Goal: Task Accomplishment & Management: Use online tool/utility

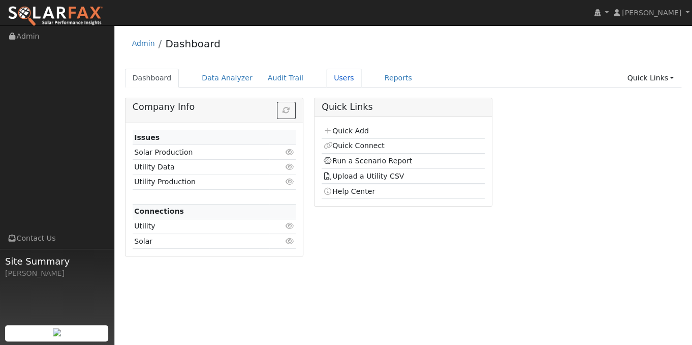
click at [332, 77] on link "Users" at bounding box center [344, 78] width 36 height 19
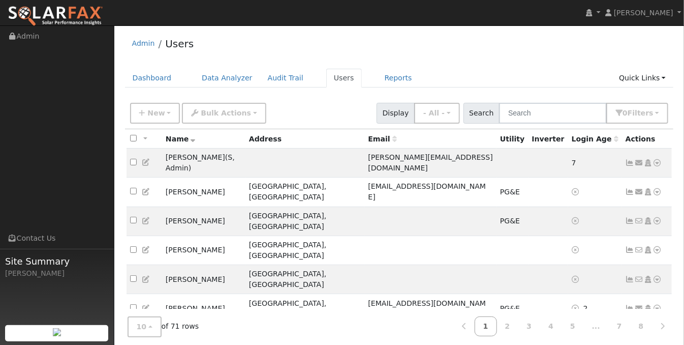
click at [628, 188] on icon at bounding box center [630, 191] width 9 height 7
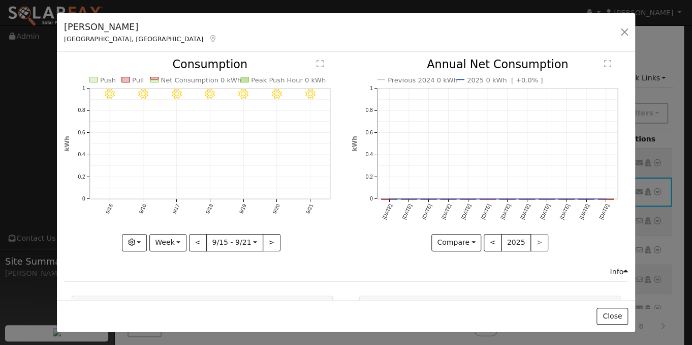
click at [622, 24] on div "Scott Anderson Grass Valley, CA Default Account Default Account 21585 Salt Cree…" at bounding box center [346, 32] width 578 height 39
click at [629, 27] on button "button" at bounding box center [624, 32] width 14 height 14
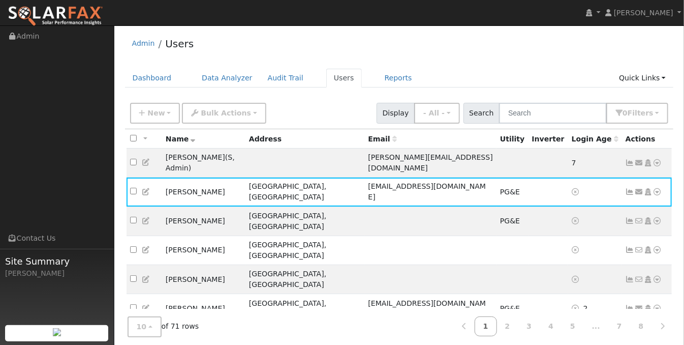
click at [630, 217] on icon at bounding box center [630, 220] width 9 height 7
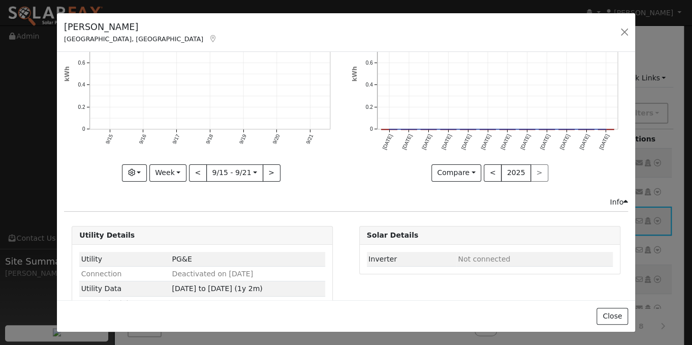
scroll to position [98, 0]
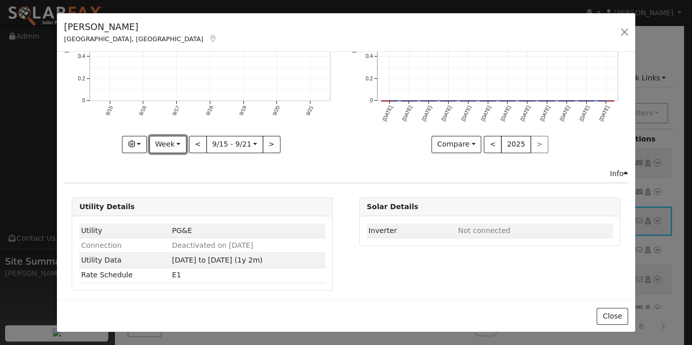
click at [167, 143] on button "Week" at bounding box center [167, 144] width 37 height 17
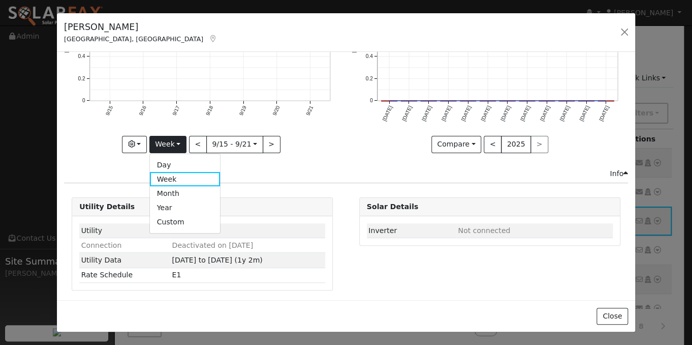
click at [176, 186] on link "Month" at bounding box center [185, 193] width 71 height 14
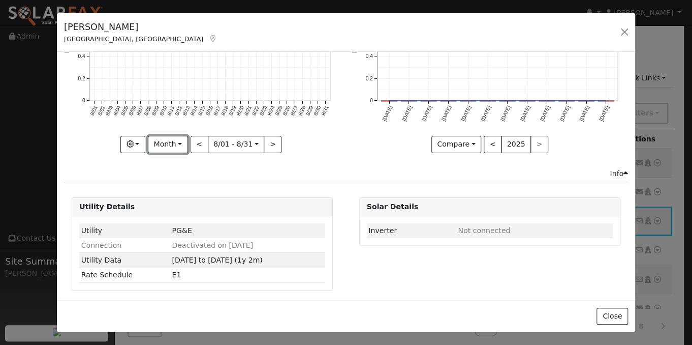
click at [180, 143] on button "Month" at bounding box center [168, 144] width 40 height 17
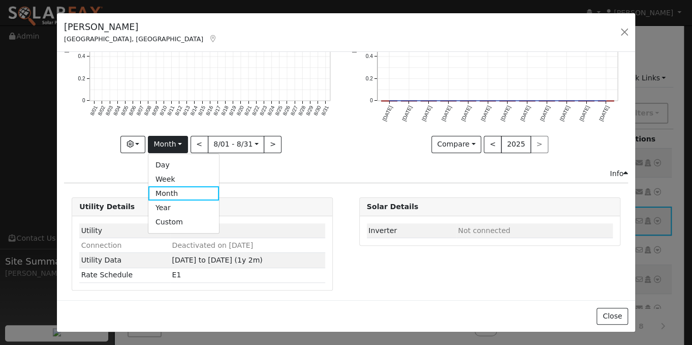
click at [178, 208] on link "Year" at bounding box center [183, 207] width 71 height 14
type input "2024-09-01"
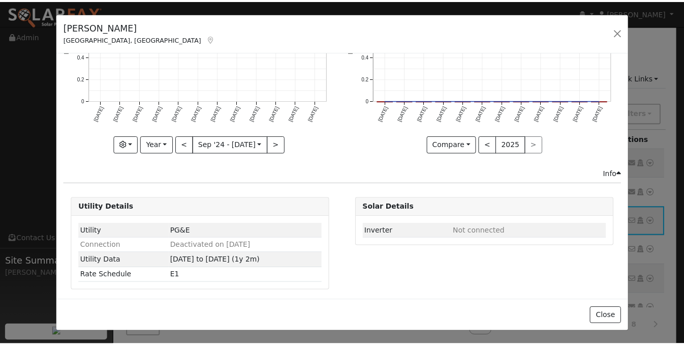
scroll to position [0, 0]
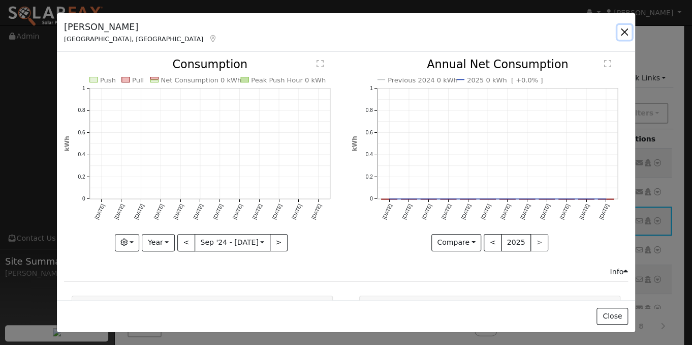
click at [622, 30] on button "button" at bounding box center [624, 32] width 14 height 14
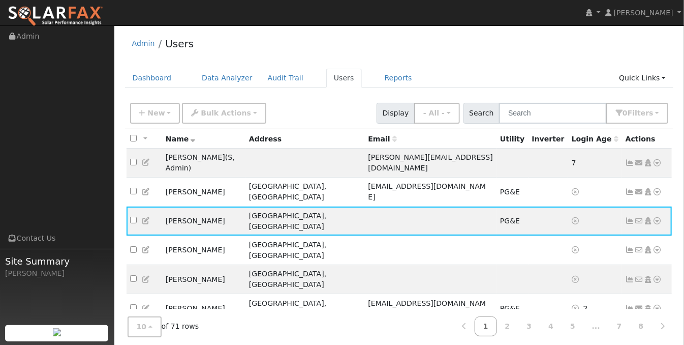
click at [640, 304] on icon at bounding box center [639, 307] width 9 height 7
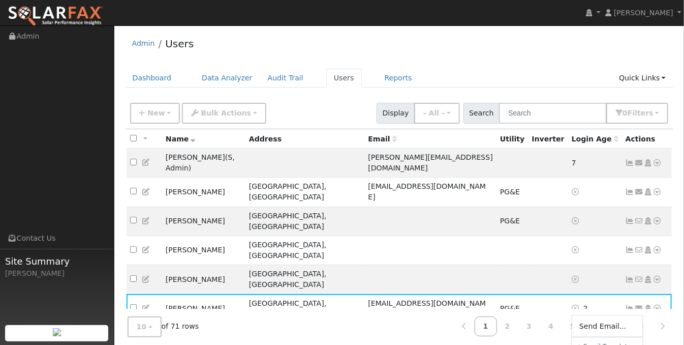
click at [628, 304] on icon at bounding box center [630, 307] width 9 height 7
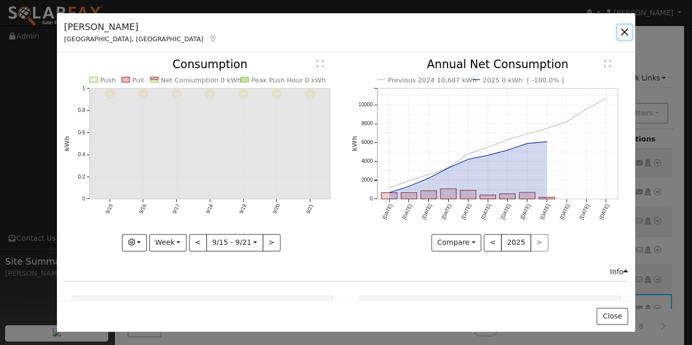
click at [626, 29] on button "button" at bounding box center [624, 32] width 14 height 14
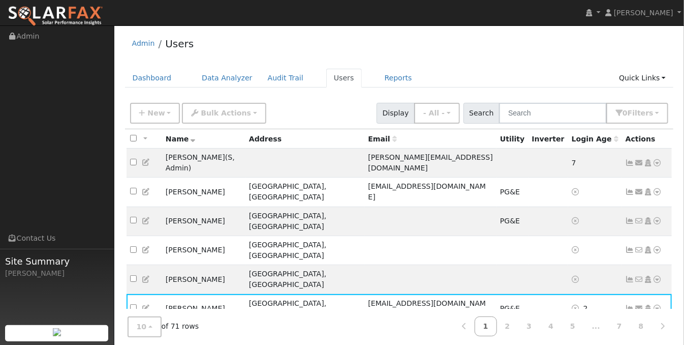
click at [629, 188] on icon at bounding box center [630, 191] width 9 height 7
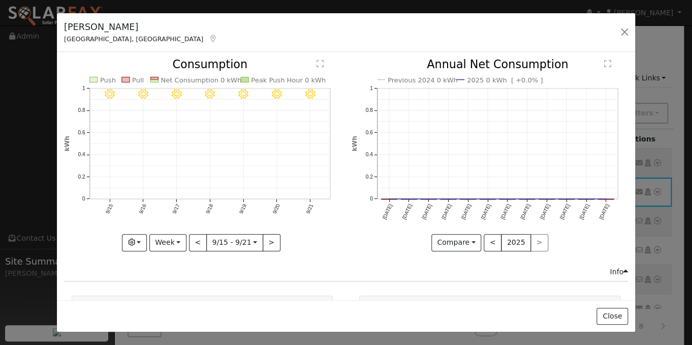
click at [666, 173] on div "Scott Anderson Grass Valley, CA Default Account Default Account 21585 Salt Cree…" at bounding box center [346, 172] width 692 height 345
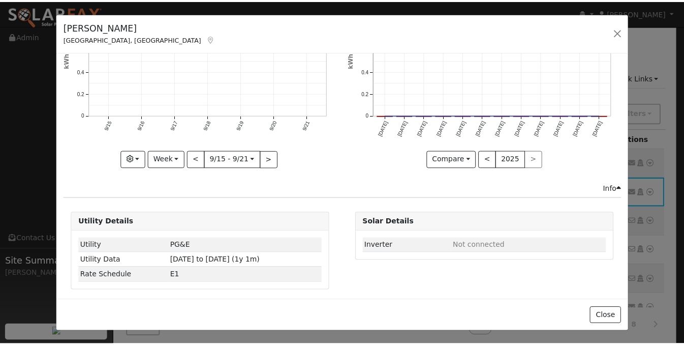
scroll to position [21, 0]
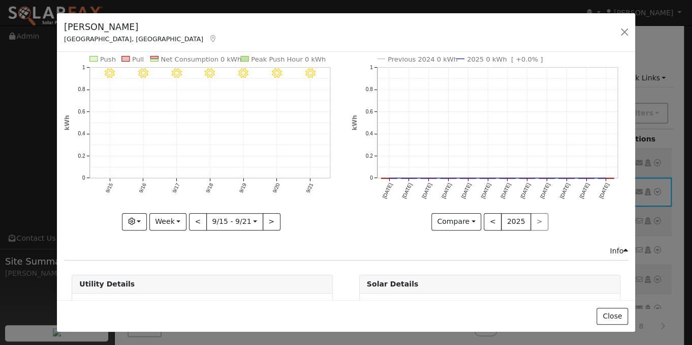
click at [675, 161] on div "Scott Anderson Grass Valley, CA Default Account Default Account 21585 Salt Cree…" at bounding box center [346, 172] width 692 height 345
click at [618, 34] on button "button" at bounding box center [624, 32] width 14 height 14
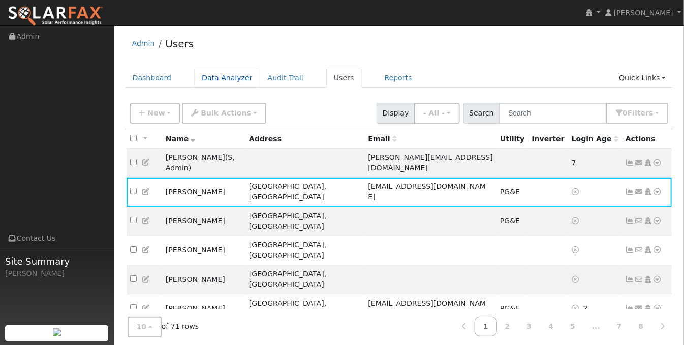
click at [226, 81] on link "Data Analyzer" at bounding box center [227, 78] width 66 height 19
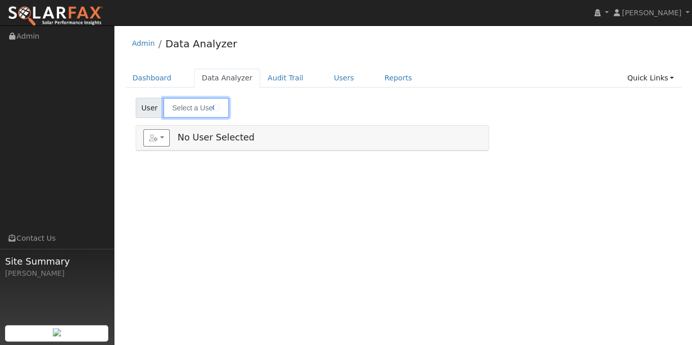
type input "Yung Nam"
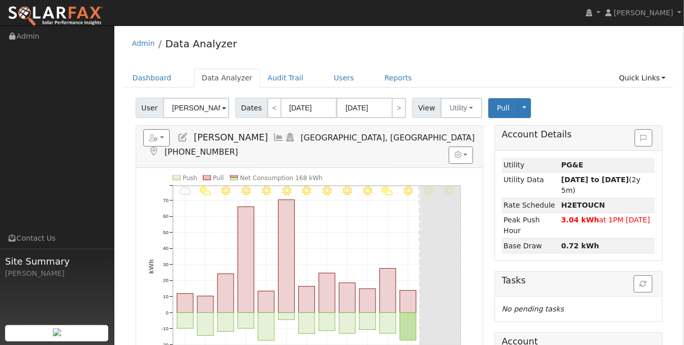
click at [223, 111] on span at bounding box center [224, 109] width 4 height 12
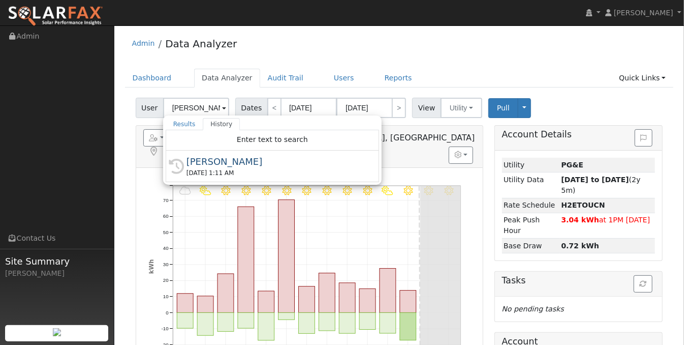
click at [173, 121] on link "Results" at bounding box center [185, 124] width 38 height 12
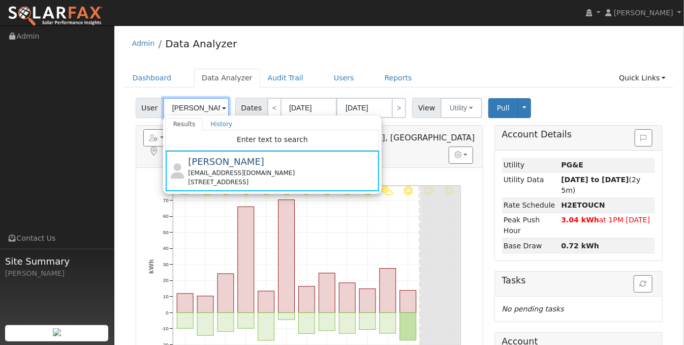
click at [224, 104] on input "Yung Nam" at bounding box center [196, 108] width 66 height 20
click at [222, 108] on span at bounding box center [224, 109] width 4 height 12
click at [161, 77] on link "Dashboard" at bounding box center [152, 78] width 54 height 19
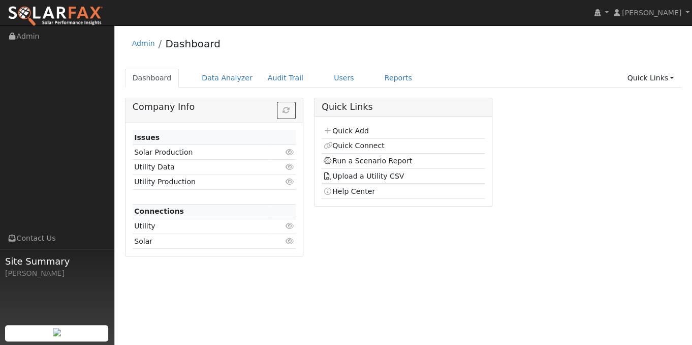
click at [345, 146] on link "Quick Connect" at bounding box center [353, 145] width 61 height 8
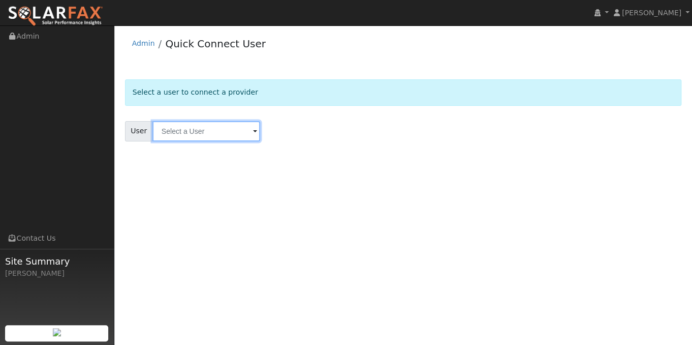
click at [240, 132] on input "text" at bounding box center [206, 131] width 108 height 20
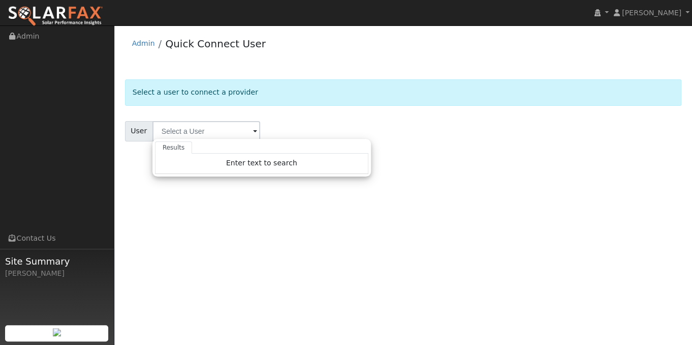
click at [254, 163] on span "Enter text to search" at bounding box center [261, 163] width 71 height 8
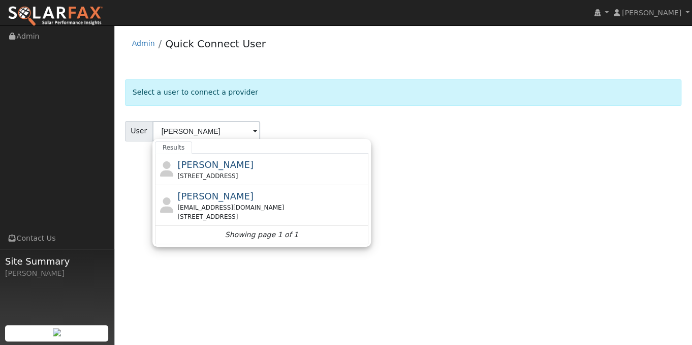
click at [254, 199] on div "Scott Anderson aeellis2010@gmail.com 21585 Salt Creek Road, Grass Valley, CA 95…" at bounding box center [271, 205] width 189 height 32
type input "Scott Anderson"
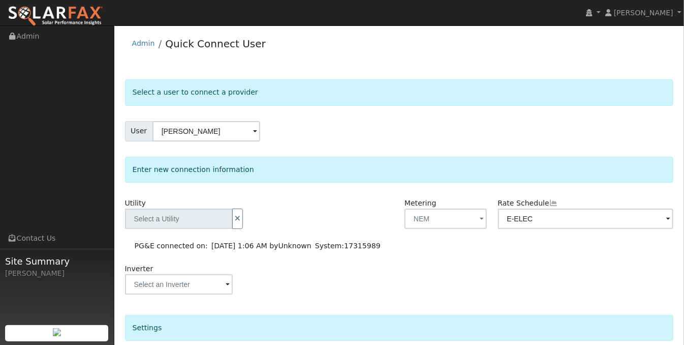
type input "PG&E"
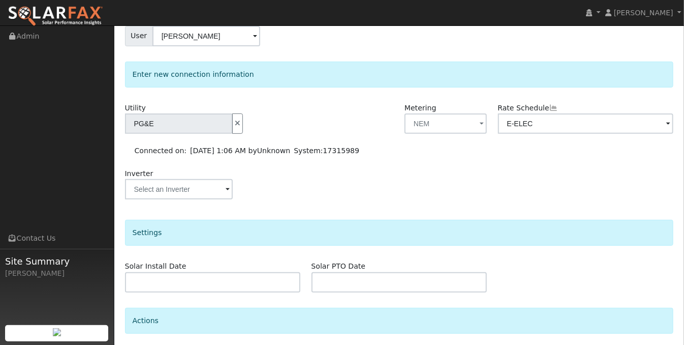
scroll to position [102, 0]
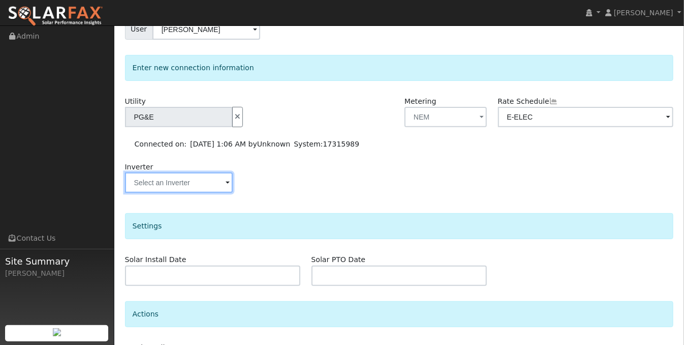
click at [221, 186] on input "text" at bounding box center [179, 182] width 108 height 20
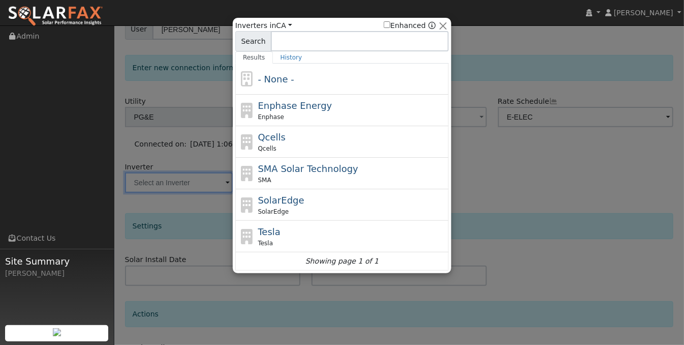
click at [283, 231] on div "Tesla Tesla" at bounding box center [352, 236] width 189 height 23
type input "Tesla"
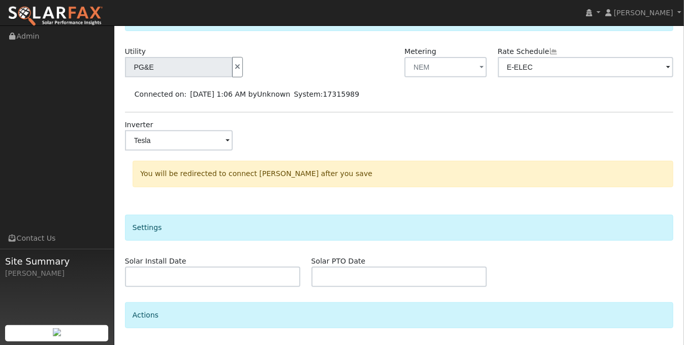
scroll to position [222, 0]
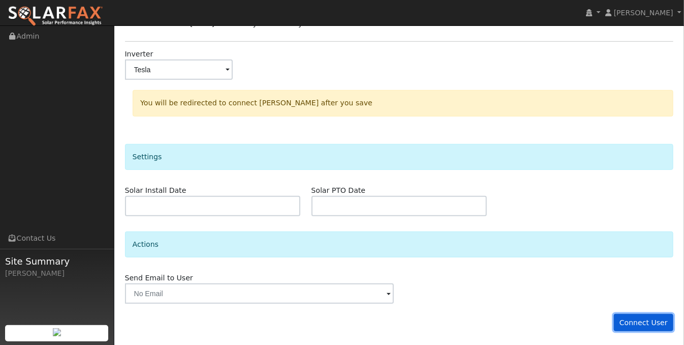
click at [642, 314] on button "Connect User" at bounding box center [644, 322] width 60 height 17
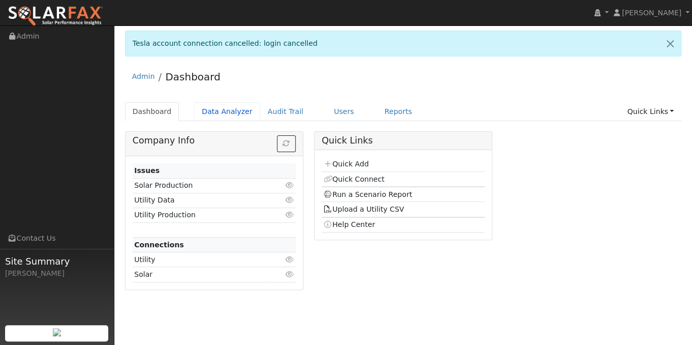
click at [234, 108] on link "Data Analyzer" at bounding box center [227, 111] width 66 height 19
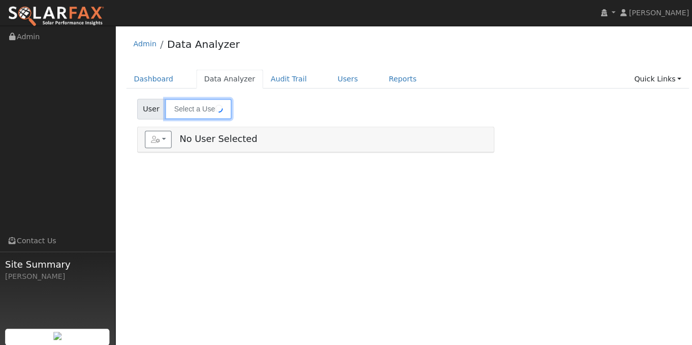
type input "[PERSON_NAME]"
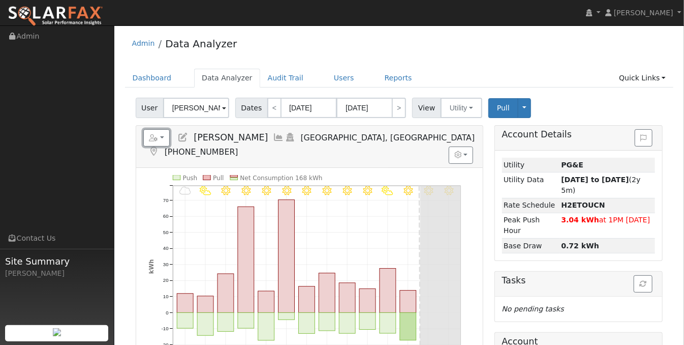
click at [154, 135] on icon "button" at bounding box center [153, 137] width 9 height 7
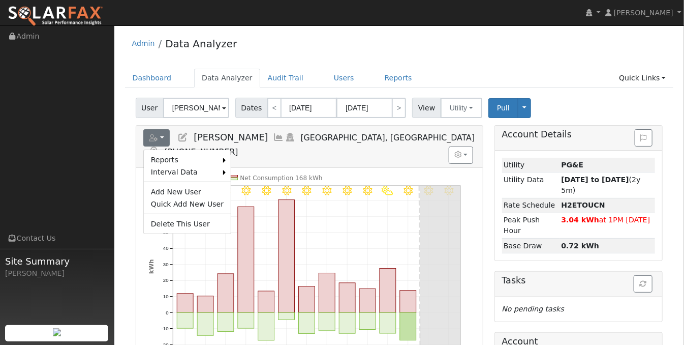
click at [188, 136] on icon at bounding box center [182, 137] width 11 height 9
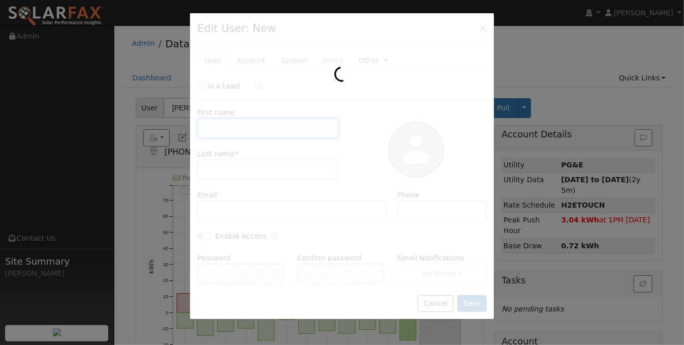
type input "Yung"
type input "Nam"
type input "danielnamdds@gmail.com"
type input "818-447-7706"
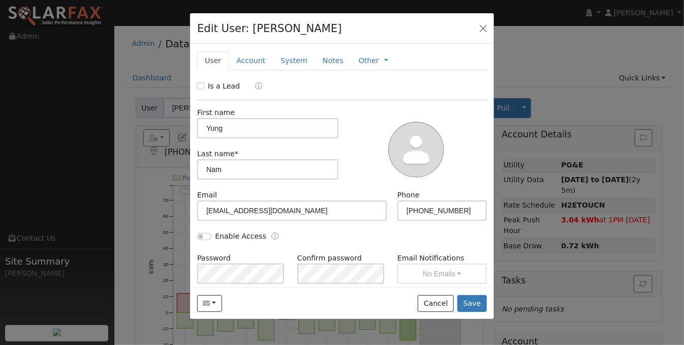
click at [245, 63] on link "Account" at bounding box center [251, 60] width 44 height 19
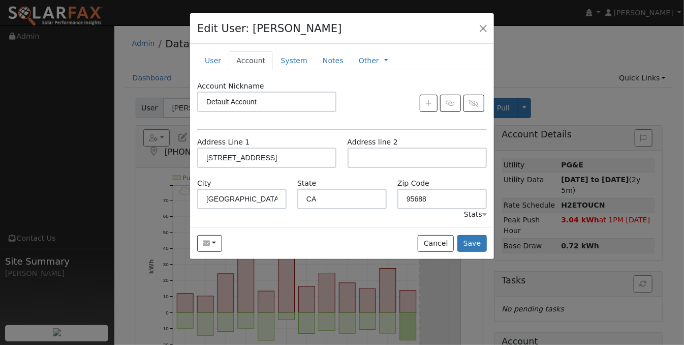
click at [278, 63] on link "System" at bounding box center [294, 60] width 42 height 19
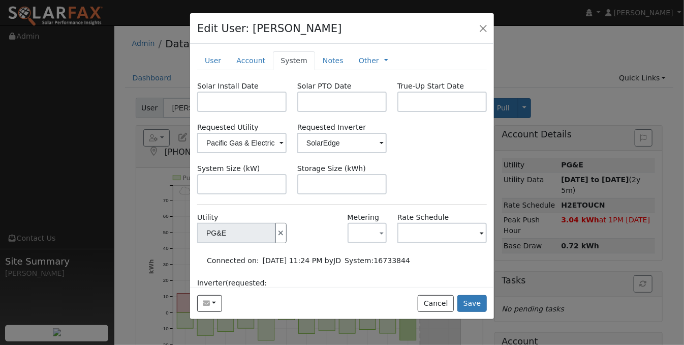
click at [384, 59] on link at bounding box center [386, 60] width 4 height 11
click at [484, 23] on button "button" at bounding box center [483, 28] width 14 height 14
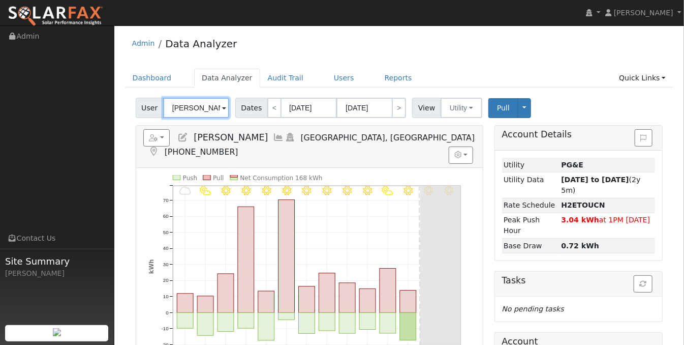
click at [212, 107] on input "Yung Nam" at bounding box center [196, 108] width 66 height 20
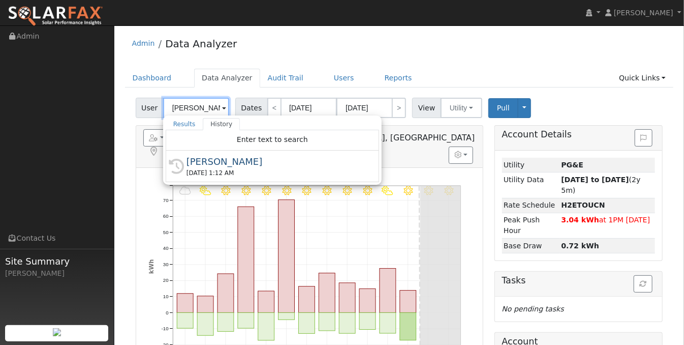
click at [218, 106] on input "Yung Nam" at bounding box center [196, 108] width 66 height 20
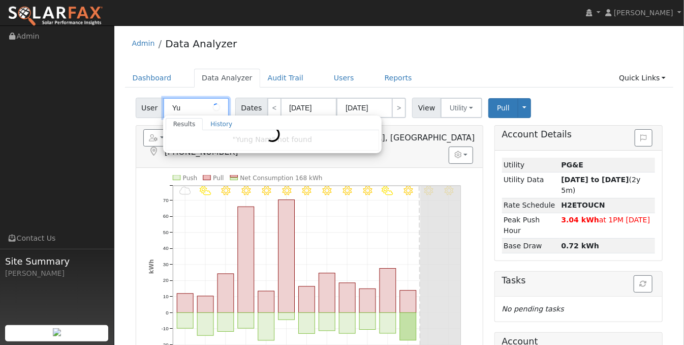
type input "Y"
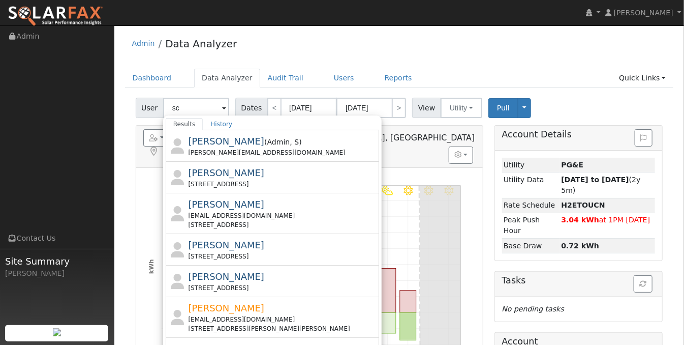
click at [214, 211] on div "[EMAIL_ADDRESS][DOMAIN_NAME]" at bounding box center [282, 215] width 189 height 9
type input "[PERSON_NAME]"
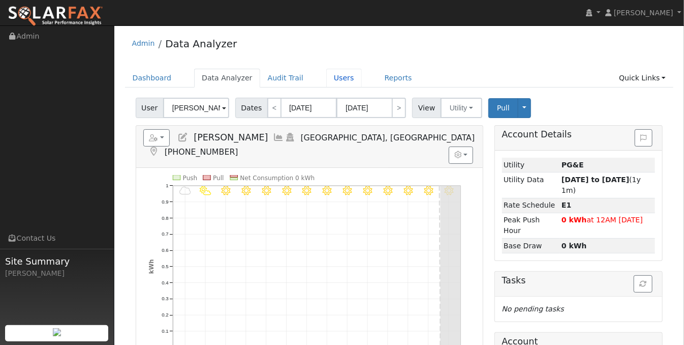
click at [326, 84] on link "Users" at bounding box center [344, 78] width 36 height 19
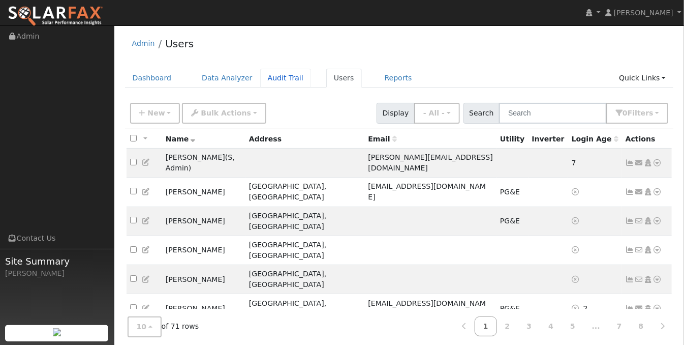
click at [278, 84] on link "Audit Trail" at bounding box center [285, 78] width 51 height 19
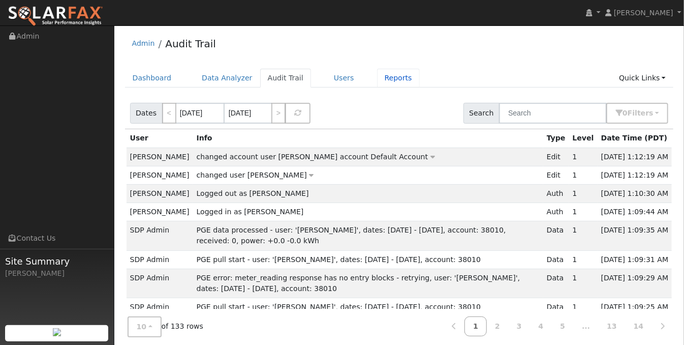
click at [380, 79] on link "Reports" at bounding box center [398, 78] width 43 height 19
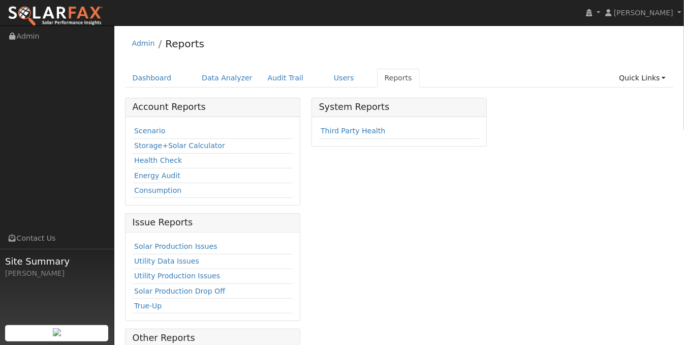
click at [168, 145] on link "Storage+Solar Calculator" at bounding box center [179, 145] width 91 height 8
click at [162, 173] on link "Energy Audit" at bounding box center [157, 175] width 46 height 8
click at [154, 186] on link "Consumption" at bounding box center [157, 190] width 47 height 8
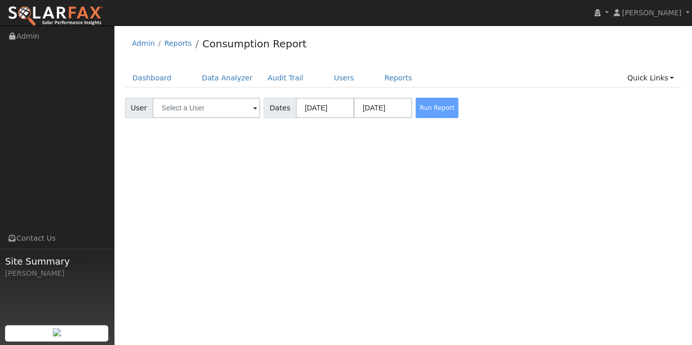
click at [426, 110] on div "Run Report" at bounding box center [441, 108] width 54 height 20
click at [248, 109] on input "text" at bounding box center [206, 108] width 108 height 20
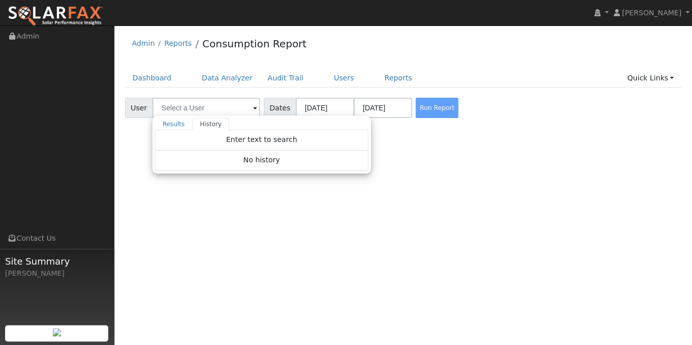
click at [173, 125] on link "Results" at bounding box center [174, 124] width 38 height 12
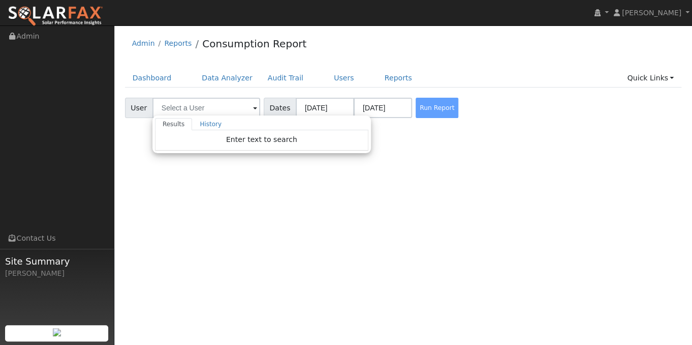
click at [200, 122] on link "History" at bounding box center [210, 124] width 37 height 12
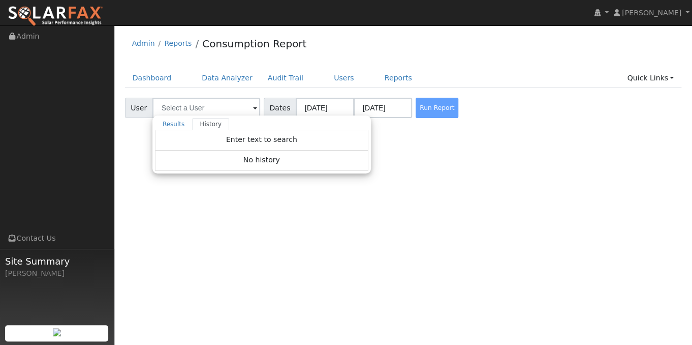
click at [216, 156] on div "No history" at bounding box center [261, 160] width 213 height 20
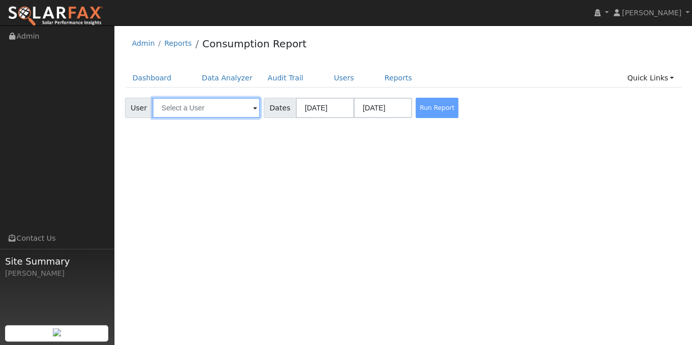
click at [242, 108] on input "text" at bounding box center [206, 108] width 108 height 20
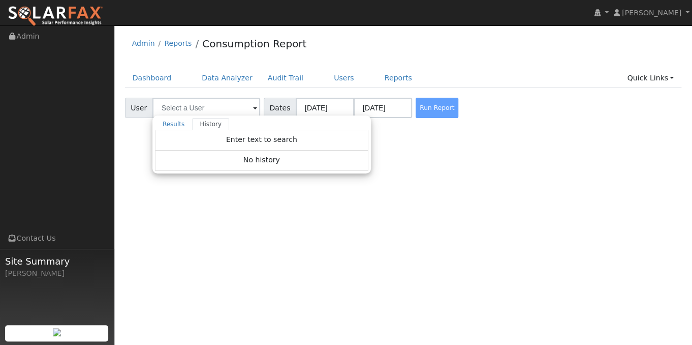
click at [253, 106] on span at bounding box center [255, 109] width 4 height 12
click at [251, 141] on span "Enter text to search" at bounding box center [261, 139] width 71 height 8
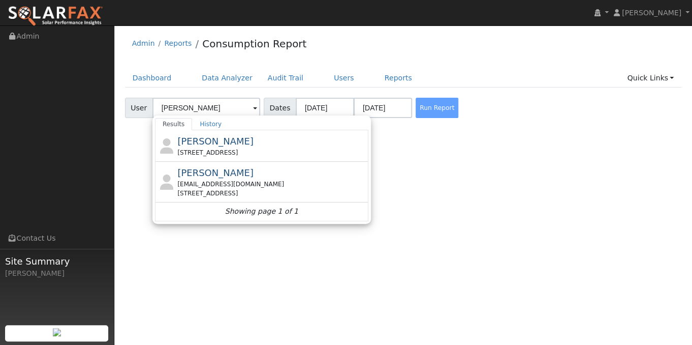
click at [239, 179] on div "[EMAIL_ADDRESS][DOMAIN_NAME]" at bounding box center [271, 183] width 189 height 9
type input "[PERSON_NAME]"
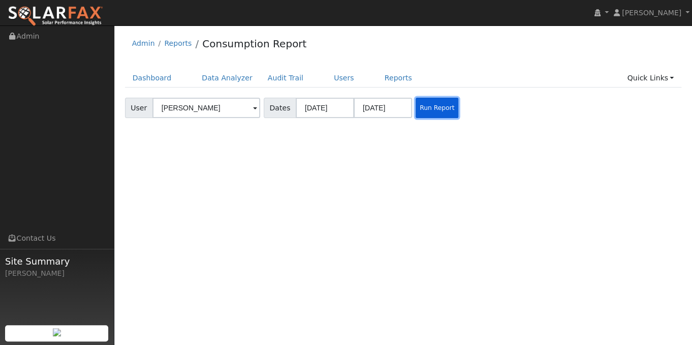
click at [429, 107] on button "Run Report" at bounding box center [437, 108] width 43 height 20
